Goal: Task Accomplishment & Management: Complete application form

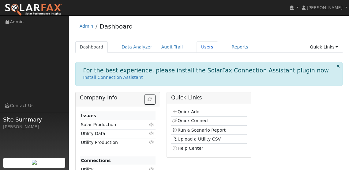
click at [209, 48] on link "Users" at bounding box center [207, 46] width 21 height 11
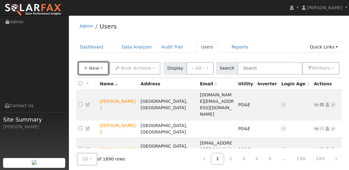
click at [91, 68] on span "New" at bounding box center [94, 68] width 10 height 5
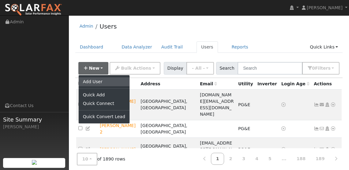
click at [104, 84] on link "Add User" at bounding box center [104, 81] width 51 height 9
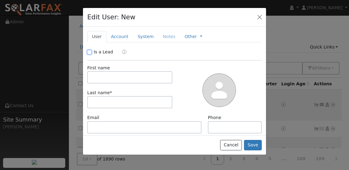
click at [90, 51] on input "Is a Lead" at bounding box center [89, 52] width 4 height 4
checkbox input "true"
click at [131, 51] on link "Qualified" at bounding box center [127, 51] width 23 height 5
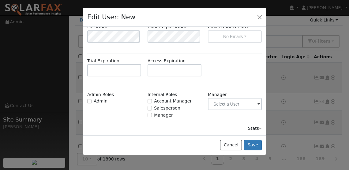
scroll to position [75, 0]
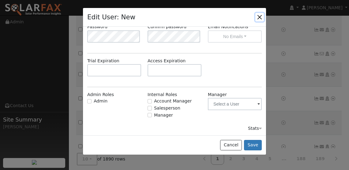
click at [260, 18] on button "button" at bounding box center [260, 17] width 9 height 9
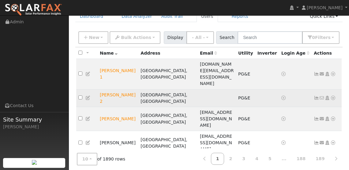
scroll to position [0, 0]
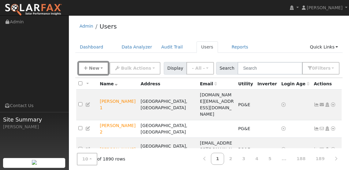
click at [102, 64] on button "New" at bounding box center [93, 68] width 30 height 13
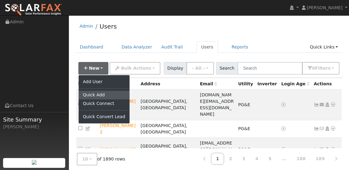
click at [100, 94] on link "Quick Add" at bounding box center [104, 95] width 51 height 9
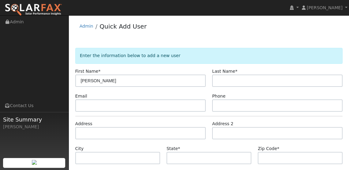
type input "[PERSON_NAME]"
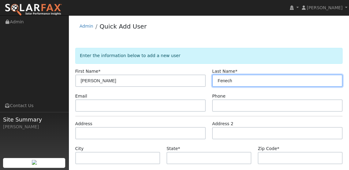
type input "Fenech"
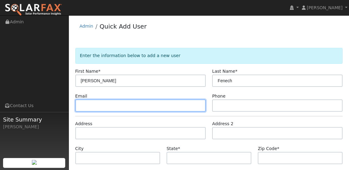
click at [124, 106] on input "text" at bounding box center [140, 105] width 131 height 12
paste input "[EMAIL_ADDRESS][DOMAIN_NAME]"
type input "[EMAIL_ADDRESS][DOMAIN_NAME]"
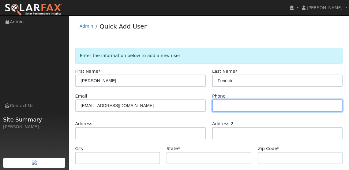
click at [231, 105] on input "text" at bounding box center [277, 105] width 131 height 12
paste input "(415) 559-9719"
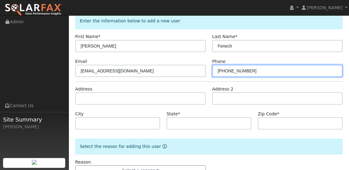
scroll to position [47, 0]
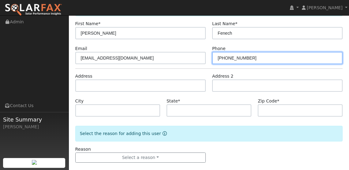
type input "(415) 559-9719"
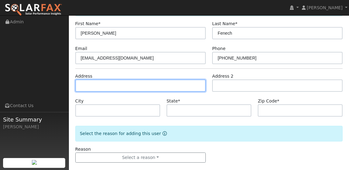
click at [124, 84] on input "text" at bounding box center [140, 85] width 131 height 12
paste input "125 Oak Hill Ct"
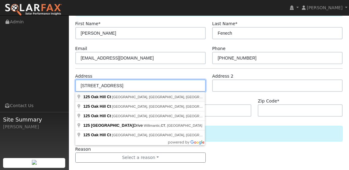
type input "125 Oak Hill Court"
type input "Vacaville"
type input "CA"
type input "95688"
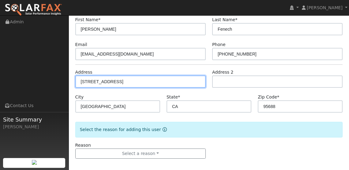
scroll to position [55, 0]
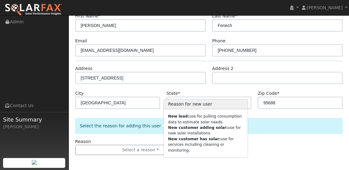
click at [163, 126] on icon "Reason for new user" at bounding box center [165, 125] width 4 height 4
click at [182, 117] on b "New lead:" at bounding box center [178, 116] width 21 height 4
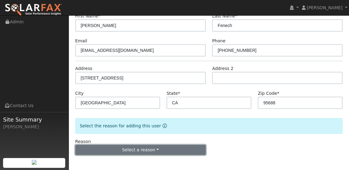
click at [165, 146] on button "Select a reason" at bounding box center [140, 150] width 131 height 10
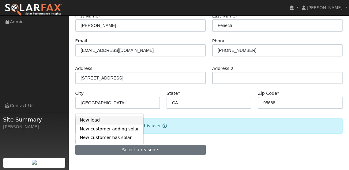
click at [114, 121] on link "New lead" at bounding box center [110, 120] width 68 height 9
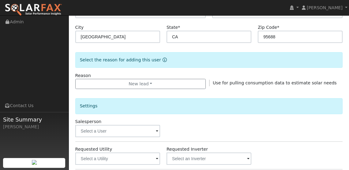
scroll to position [125, 0]
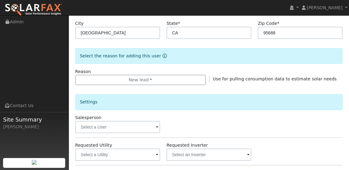
click at [161, 125] on div "Salesperson" at bounding box center [117, 123] width 91 height 19
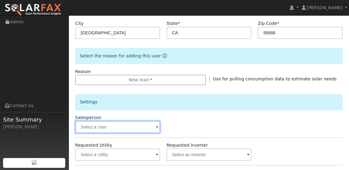
click at [154, 127] on input "text" at bounding box center [117, 127] width 85 height 12
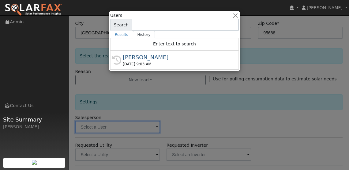
click at [155, 127] on div at bounding box center [174, 85] width 349 height 170
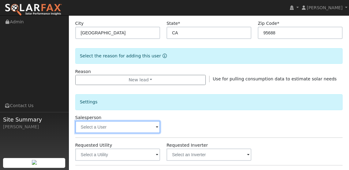
click at [155, 127] on input "text" at bounding box center [117, 127] width 85 height 12
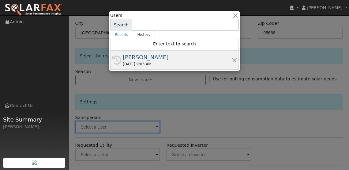
click at [141, 54] on div "[PERSON_NAME]" at bounding box center [177, 57] width 109 height 8
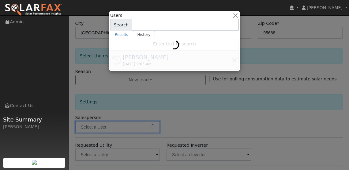
type input "[PERSON_NAME]"
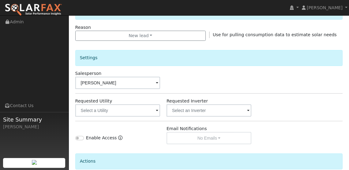
scroll to position [172, 0]
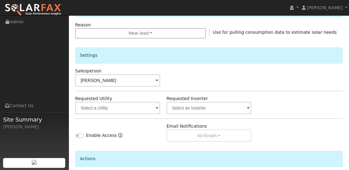
click at [157, 107] on span at bounding box center [157, 108] width 2 height 7
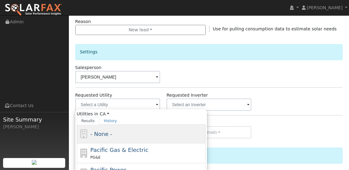
scroll to position [175, 0]
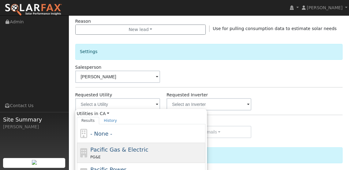
click at [128, 148] on span "Pacific Gas & Electric" at bounding box center [119, 149] width 58 height 6
type input "Pacific Gas & Electric"
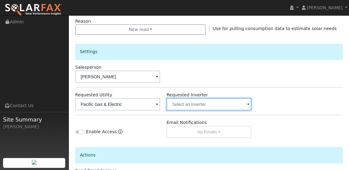
click at [250, 104] on input "text" at bounding box center [209, 104] width 85 height 12
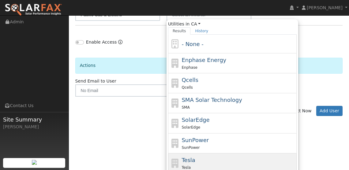
click at [188, 157] on span "Tesla" at bounding box center [188, 160] width 13 height 6
type input "Tesla"
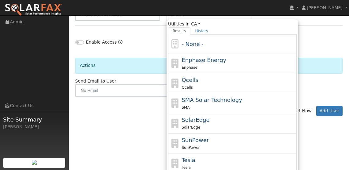
scroll to position [226, 0]
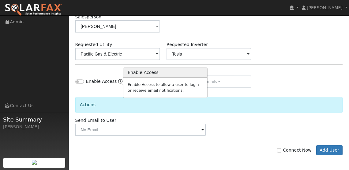
click at [119, 80] on icon "Enable Access" at bounding box center [120, 81] width 4 height 4
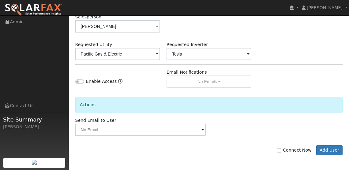
click at [303, 67] on div "Settings Salesperson Michael Lee Requested Utility Pacific Gas & Electric Reque…" at bounding box center [209, 35] width 268 height 103
click at [329, 147] on button "Add User" at bounding box center [330, 150] width 27 height 10
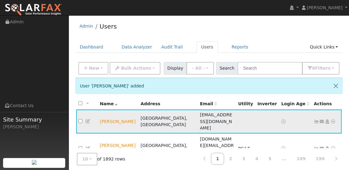
click at [334, 119] on icon at bounding box center [334, 121] width 6 height 4
click at [324, 128] on link "Data Analyzer" at bounding box center [322, 132] width 44 height 9
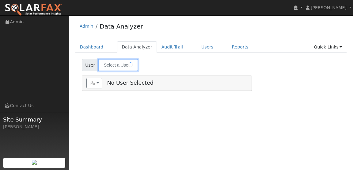
type input "[PERSON_NAME]"
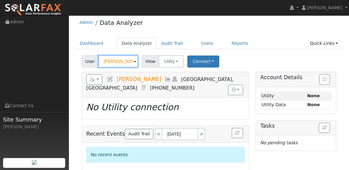
scroll to position [7, 0]
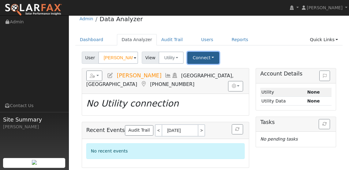
click at [209, 56] on button "Connect" at bounding box center [204, 58] width 32 height 12
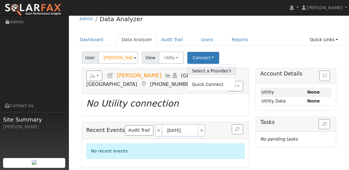
click at [215, 71] on link "Select a Provider" at bounding box center [212, 71] width 48 height 9
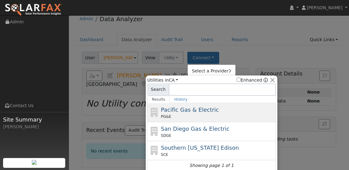
click at [187, 111] on span "Pacific Gas & Electric" at bounding box center [190, 109] width 58 height 6
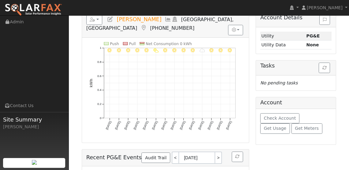
scroll to position [113, 0]
